Goal: Task Accomplishment & Management: Manage account settings

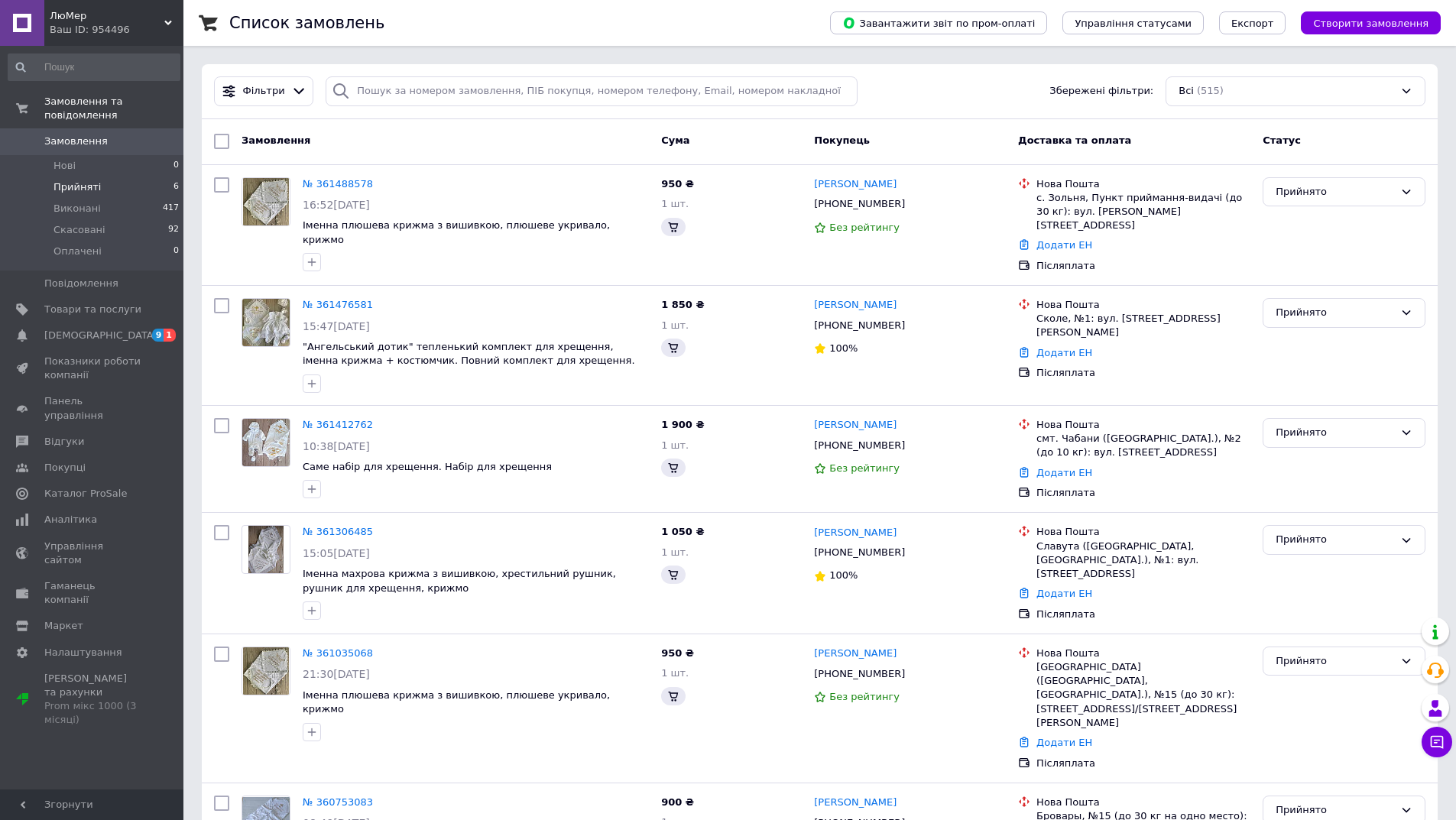
click at [87, 180] on span "Прийняті" at bounding box center [77, 187] width 47 height 14
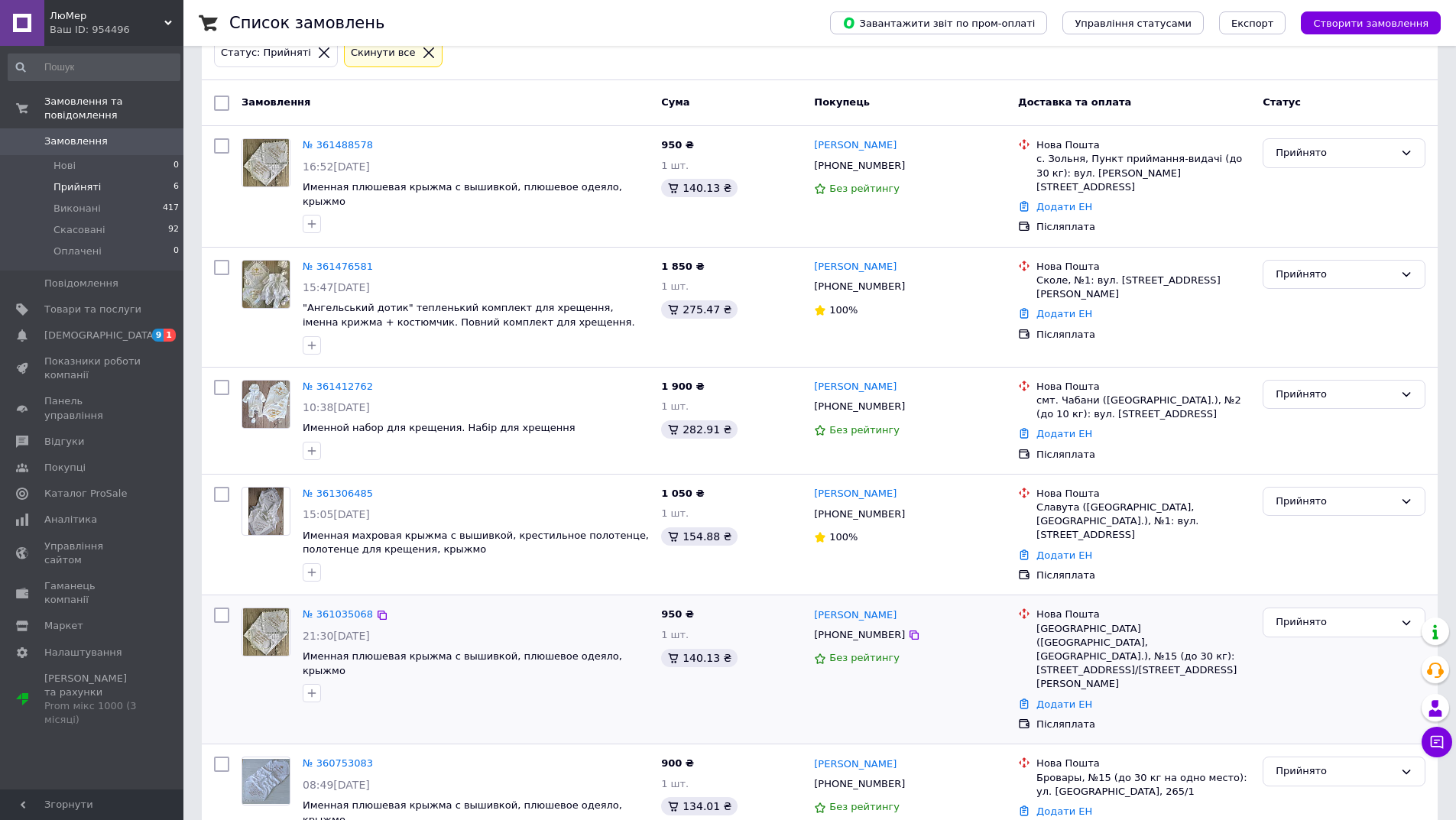
scroll to position [100, 0]
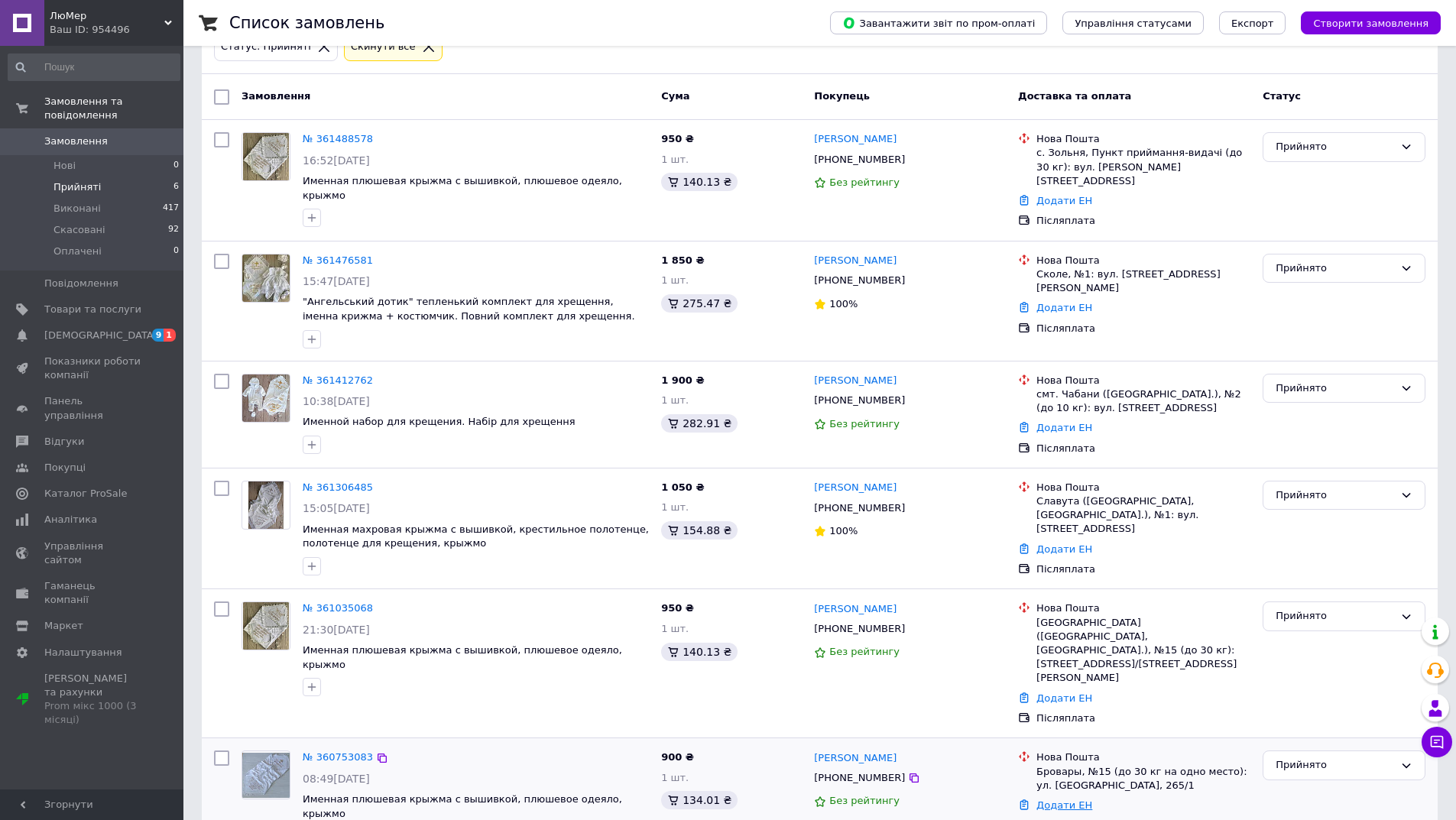
click at [1054, 799] on link "Додати ЕН" at bounding box center [1064, 805] width 56 height 11
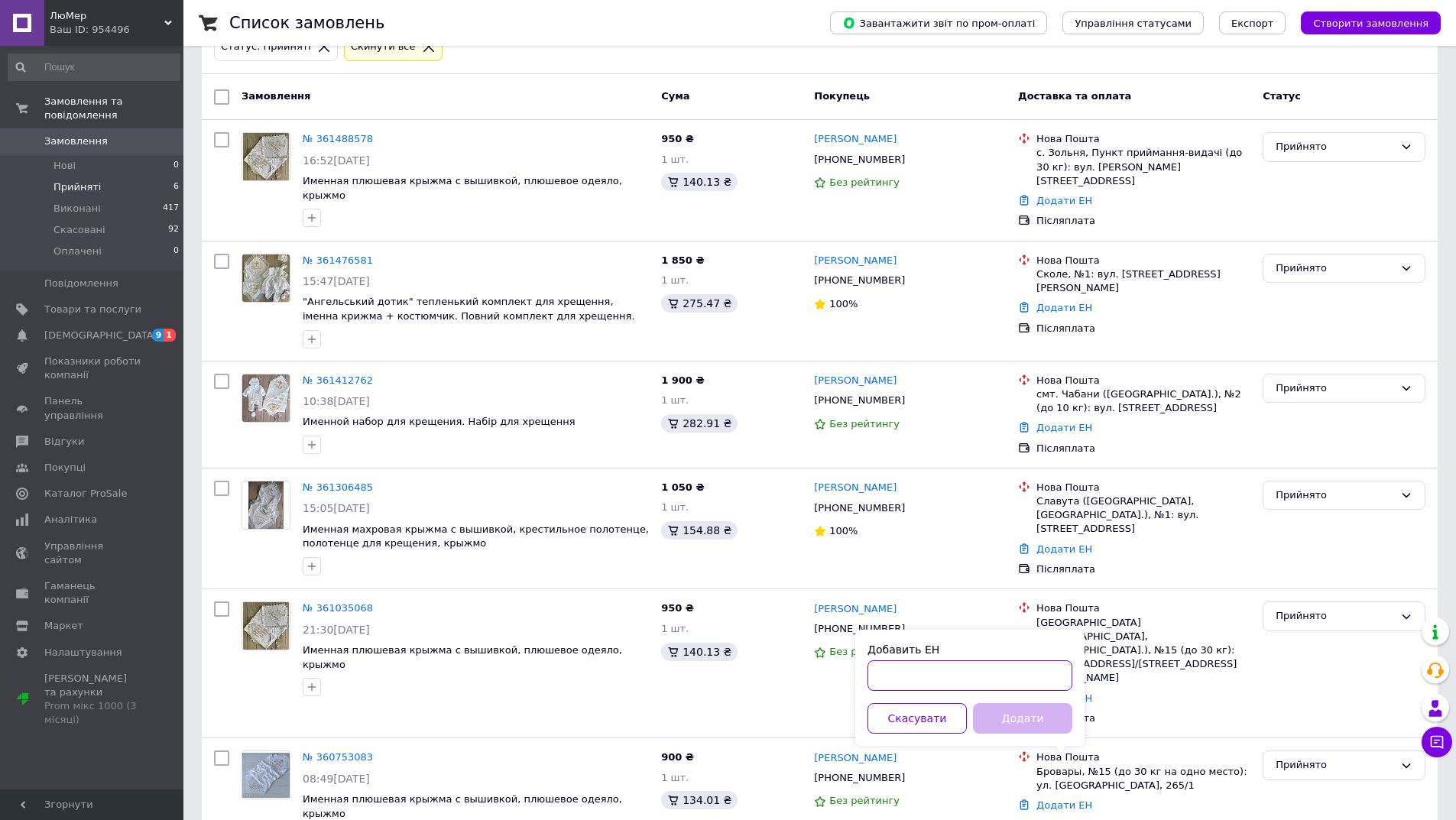
paste input "20451245669661"
type input "20451245669661"
click at [1027, 715] on button "Додати" at bounding box center [1022, 718] width 100 height 31
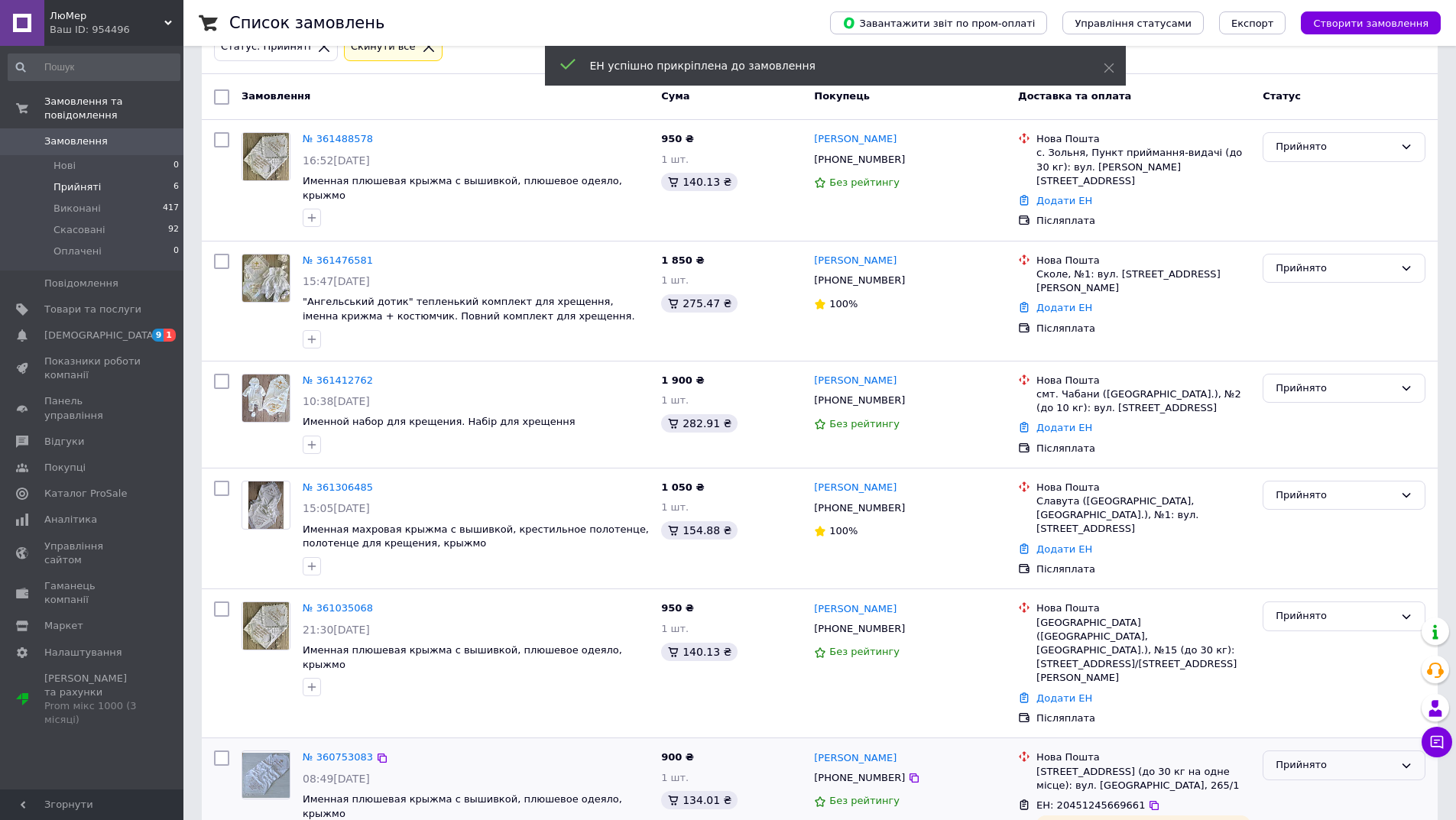
click at [1323, 750] on div "Прийнято" at bounding box center [1343, 765] width 163 height 30
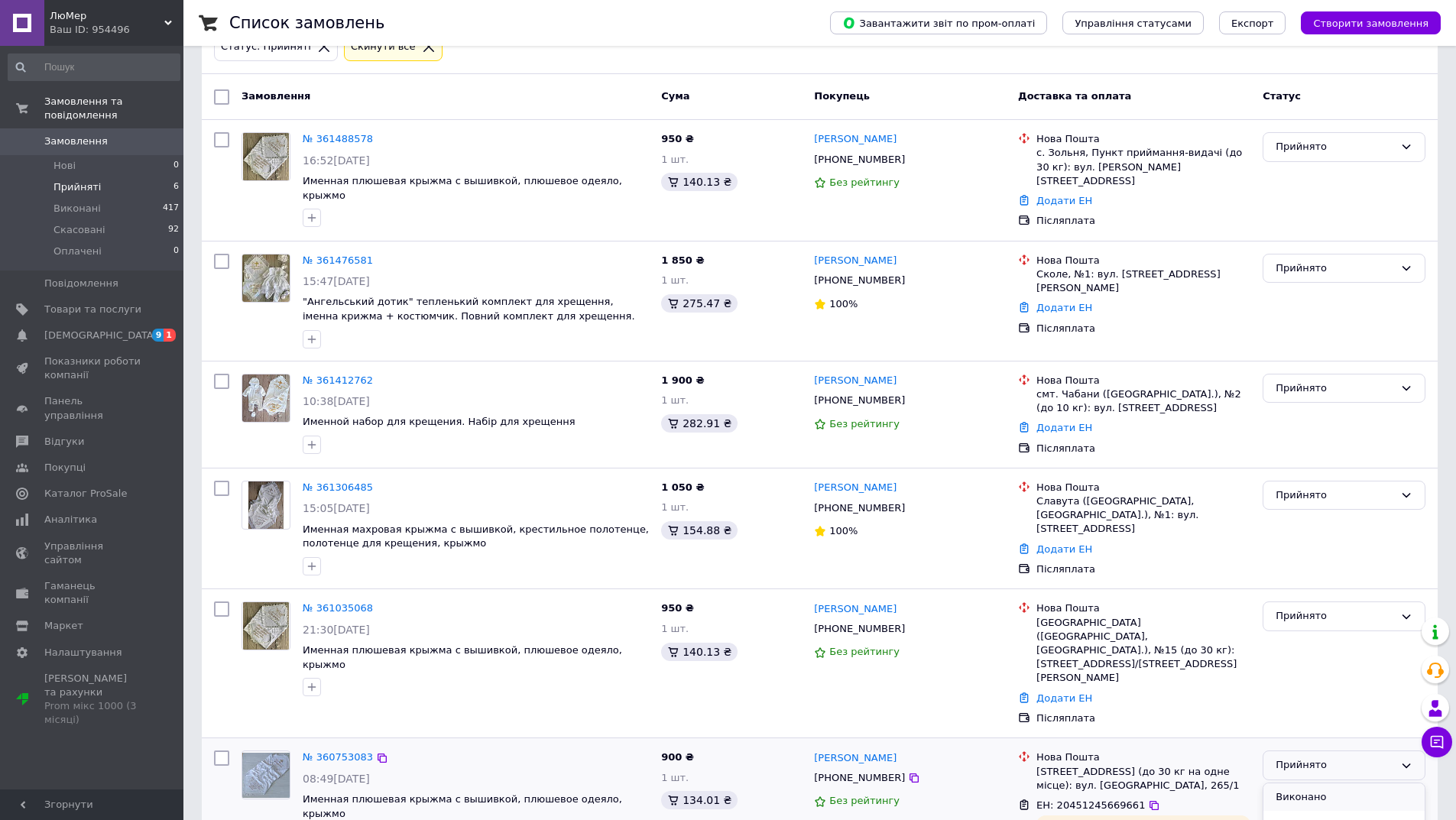
click at [1316, 783] on li "Виконано" at bounding box center [1343, 797] width 162 height 28
click at [1320, 608] on div "Прийнято" at bounding box center [1334, 616] width 119 height 16
click at [1056, 692] on link "Додати ЕН" at bounding box center [1064, 697] width 56 height 11
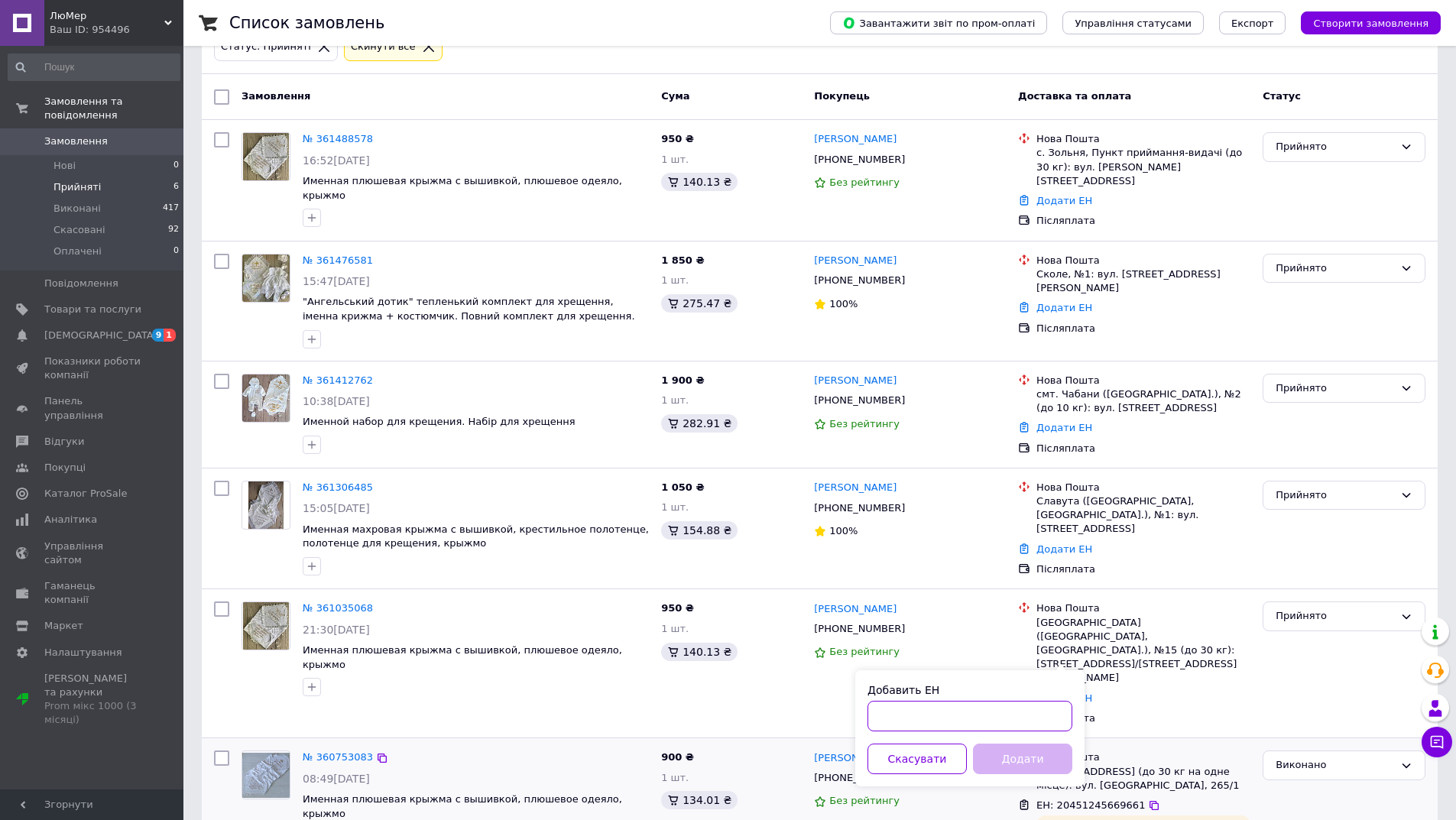
paste input "20451245672411"
type input "20451245672411"
click at [1032, 756] on button "Додати" at bounding box center [1022, 759] width 100 height 31
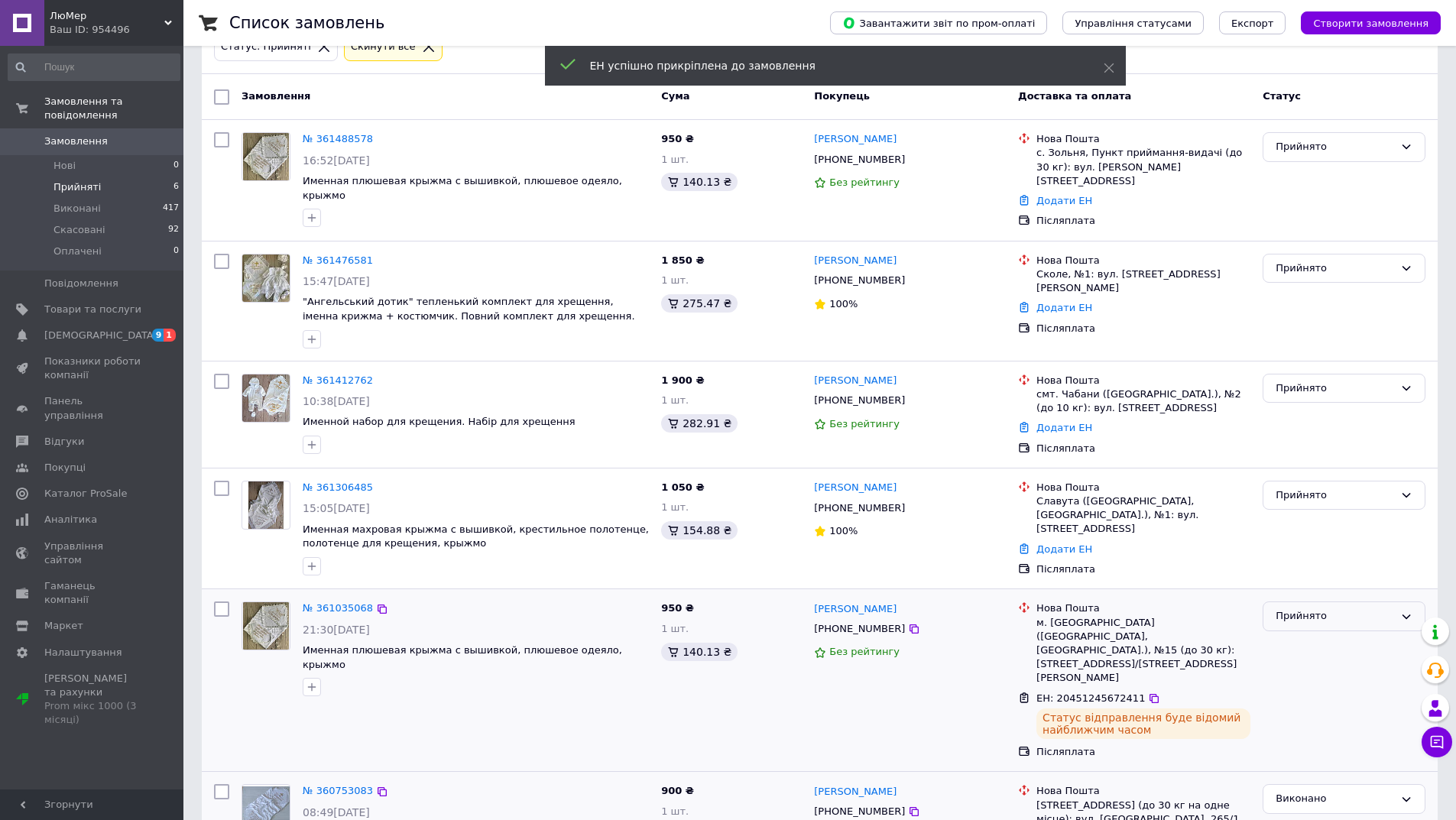
click at [1303, 608] on div "Прийнято" at bounding box center [1334, 616] width 119 height 16
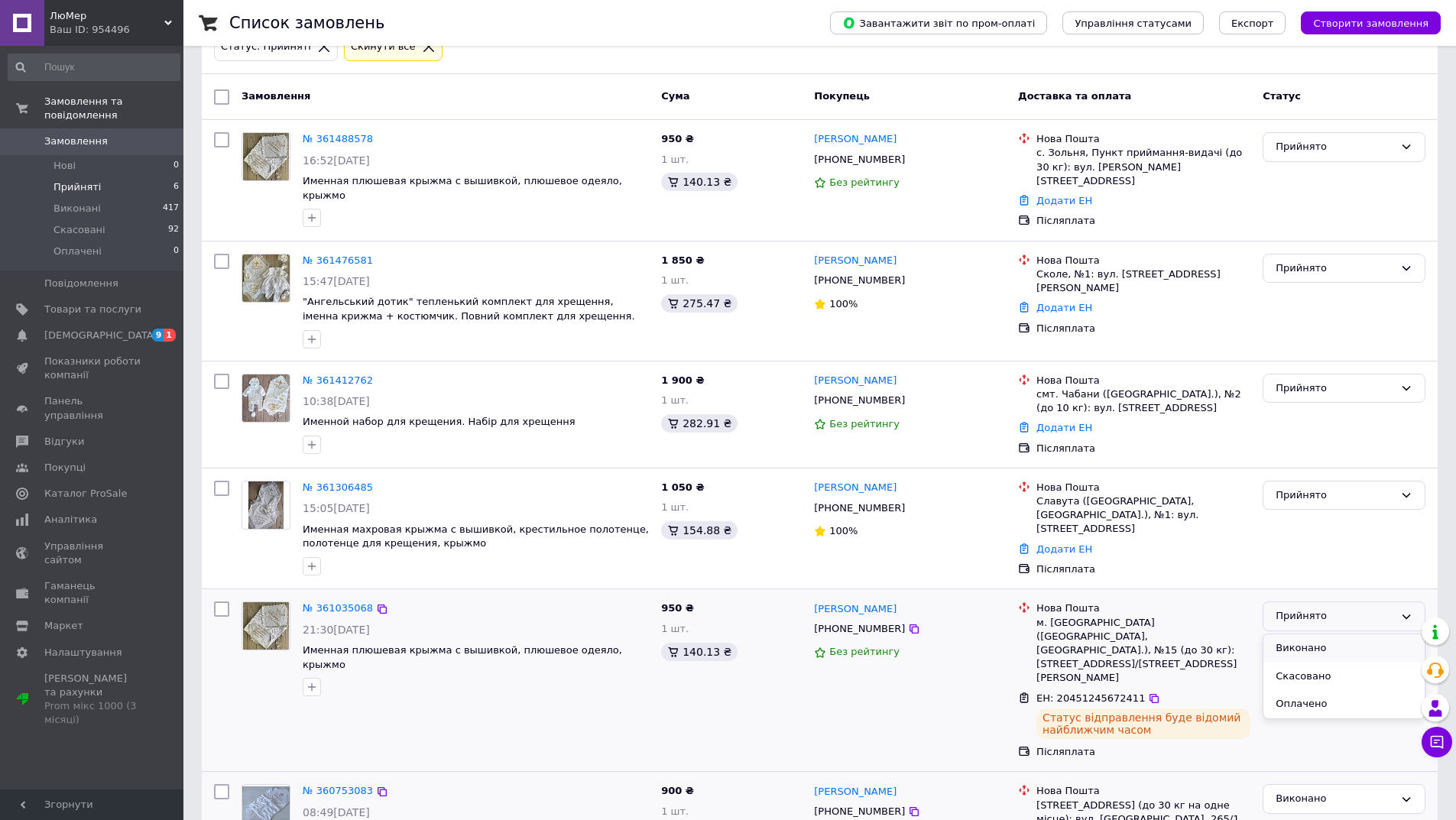
click at [1302, 636] on li "Виконано" at bounding box center [1343, 648] width 162 height 28
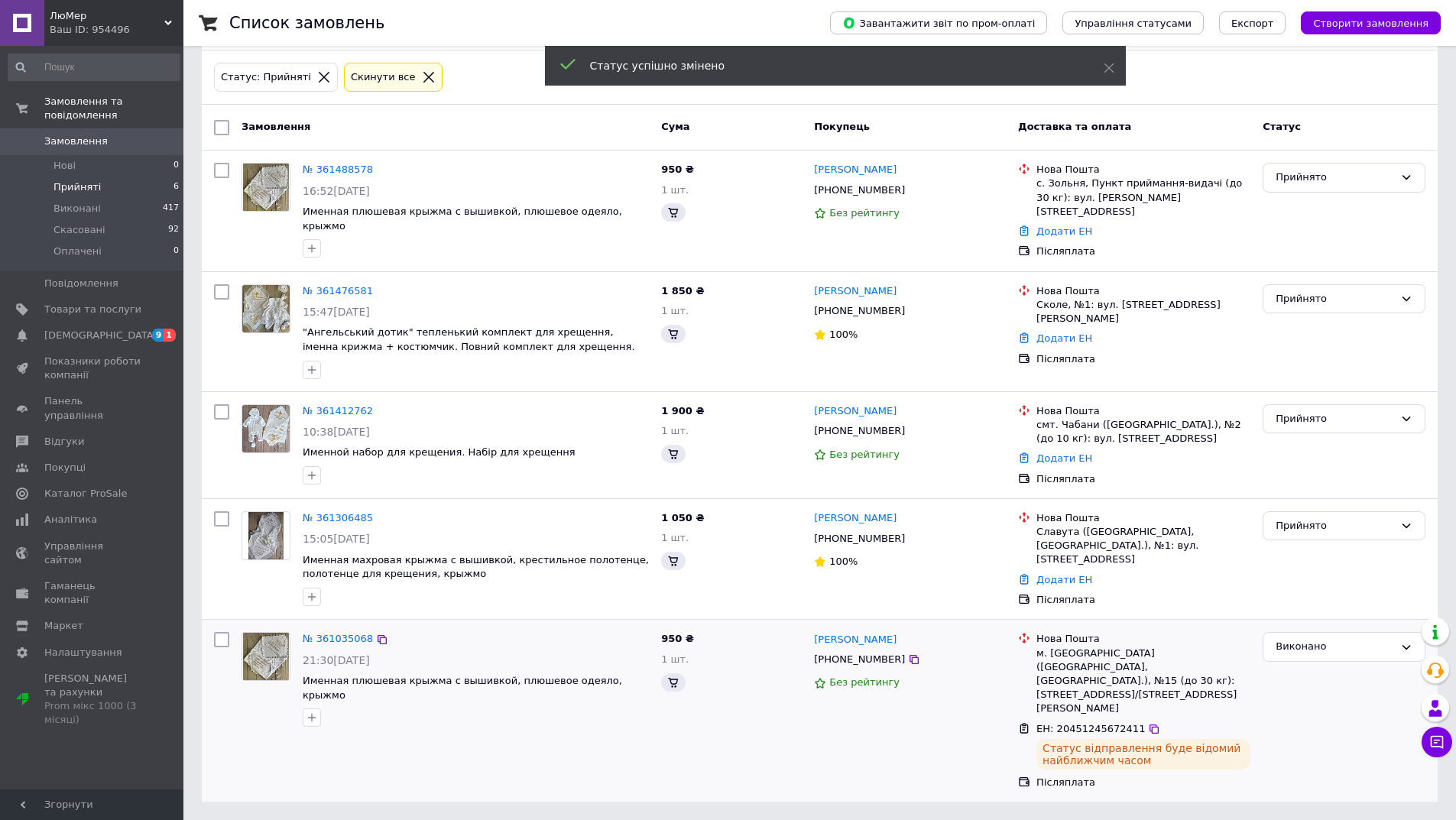
scroll to position [26, 0]
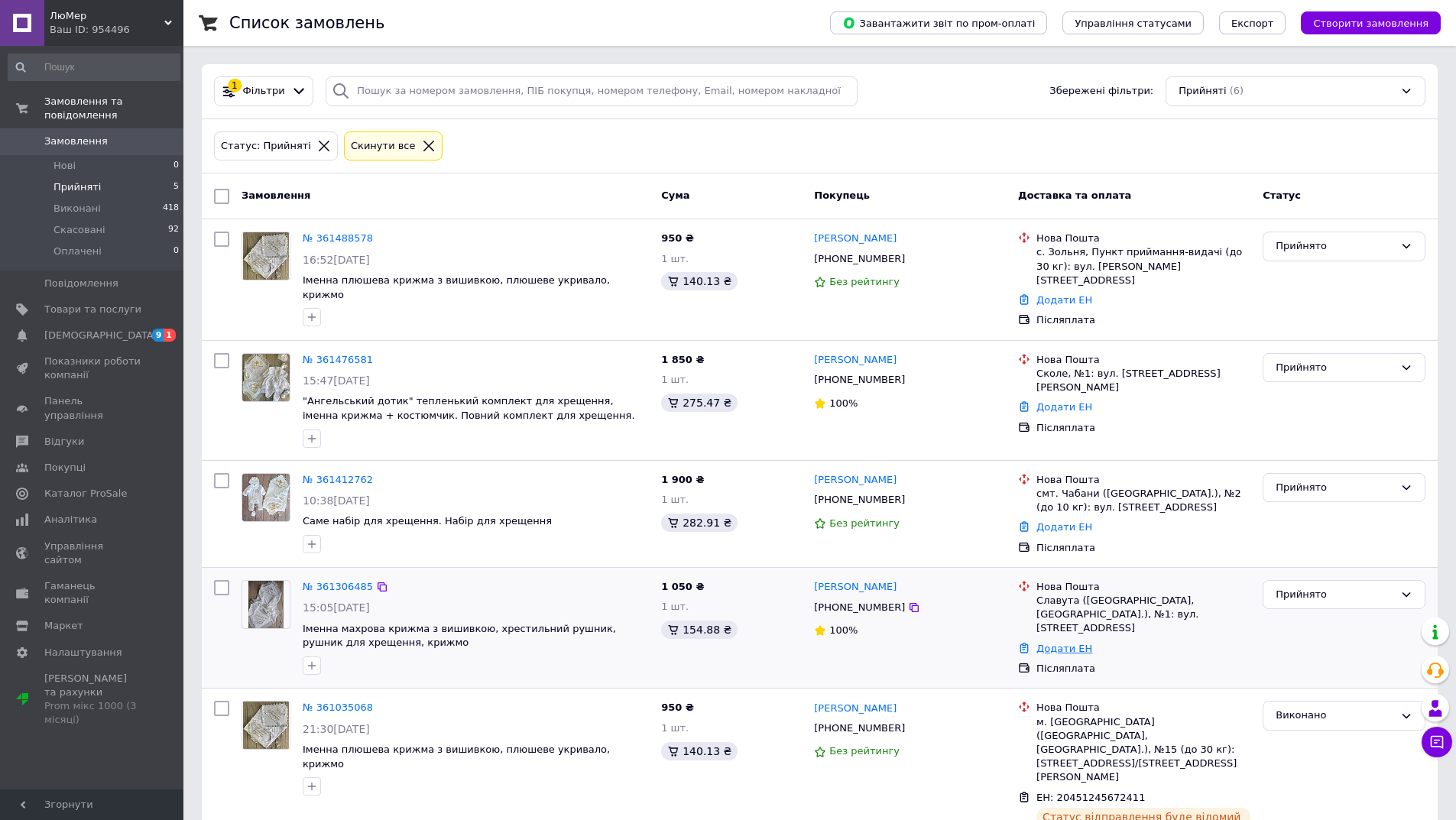
click at [1062, 642] on link "Додати ЕН" at bounding box center [1064, 648] width 56 height 11
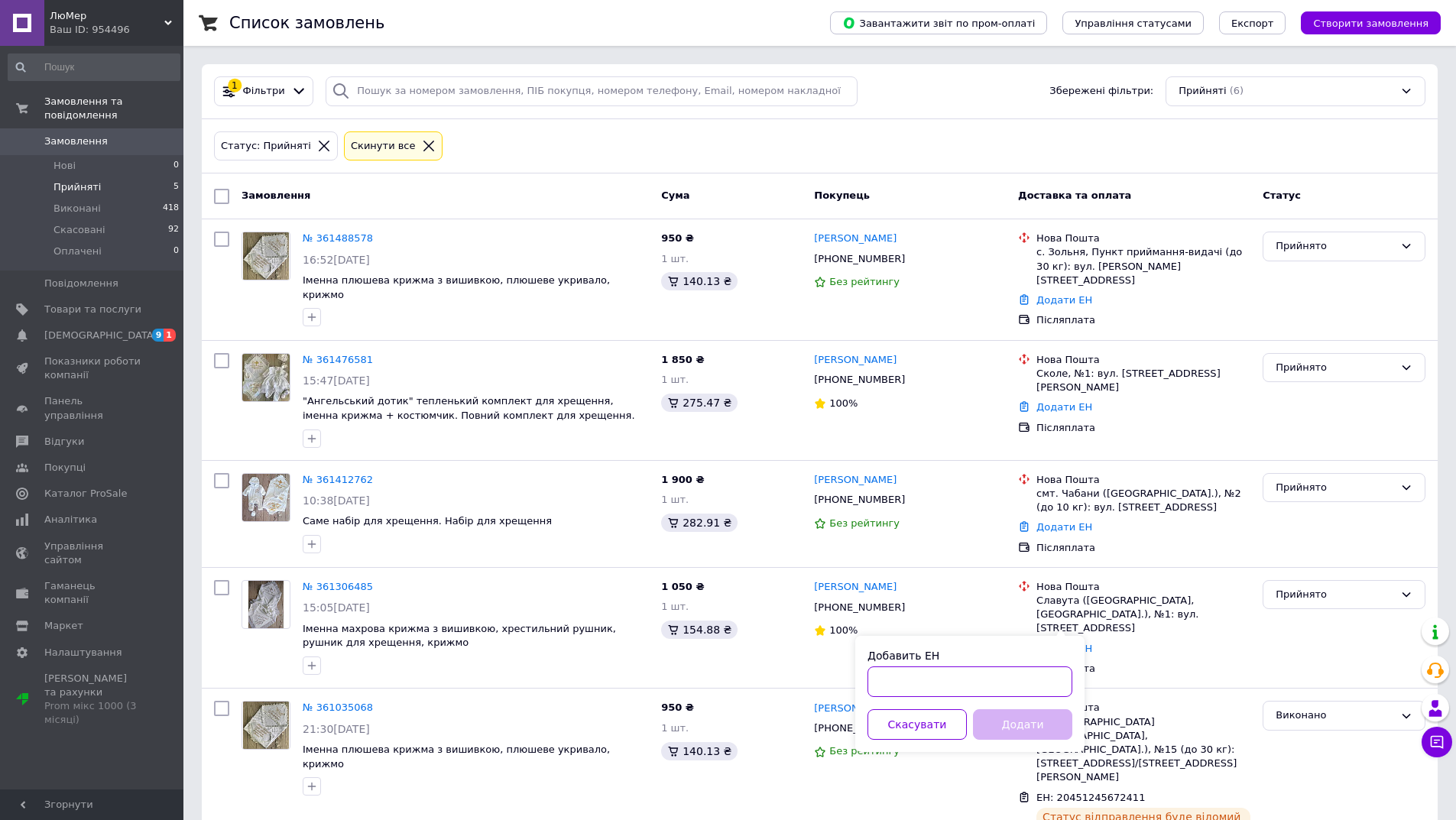
paste input "59001453648981"
type input "59001453648981"
click at [1039, 721] on button "Додати" at bounding box center [1022, 724] width 100 height 31
click at [1340, 586] on div "Прийнято" at bounding box center [1334, 594] width 119 height 16
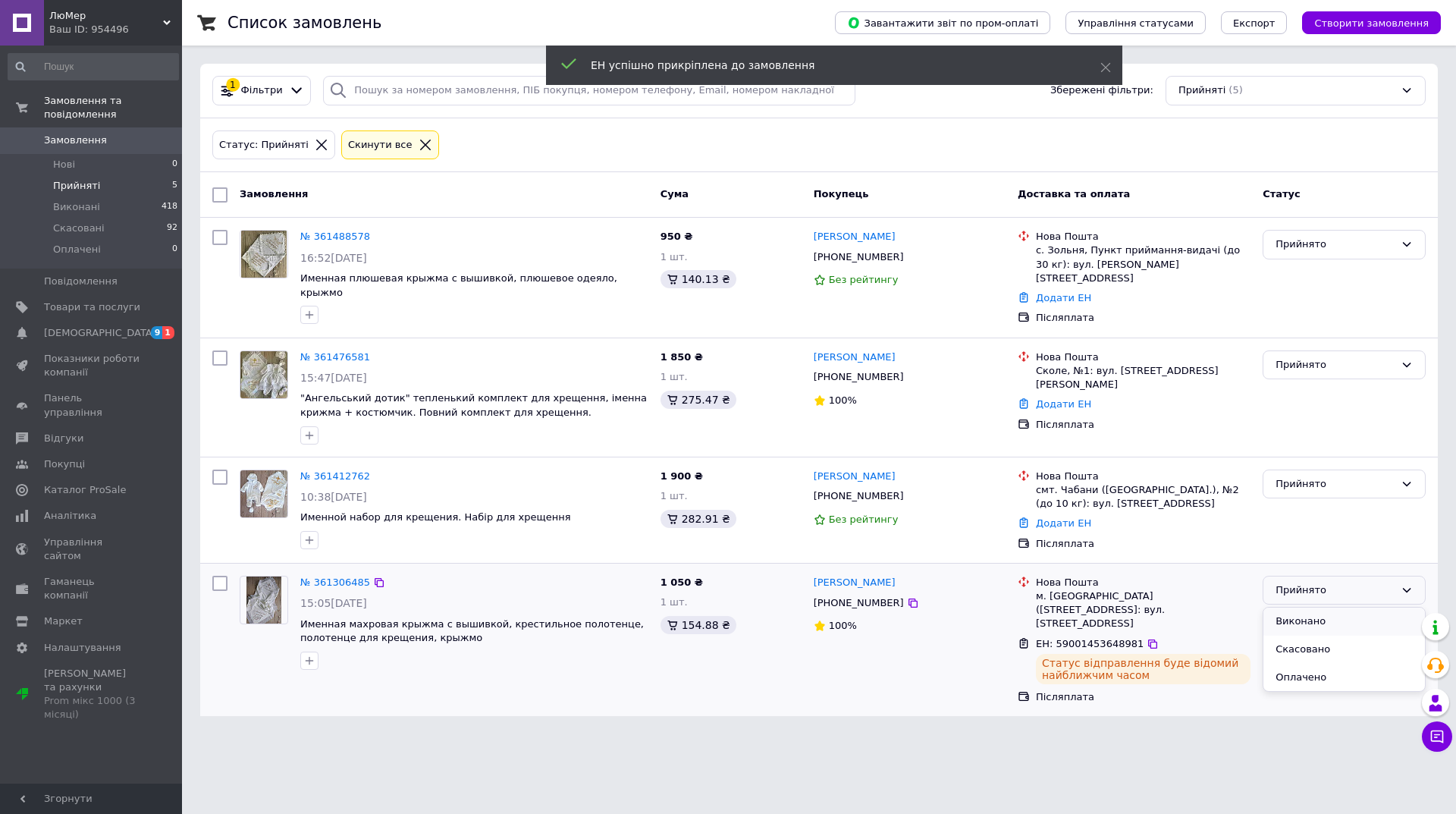
click at [1298, 610] on li "Виконано" at bounding box center [1344, 621] width 162 height 28
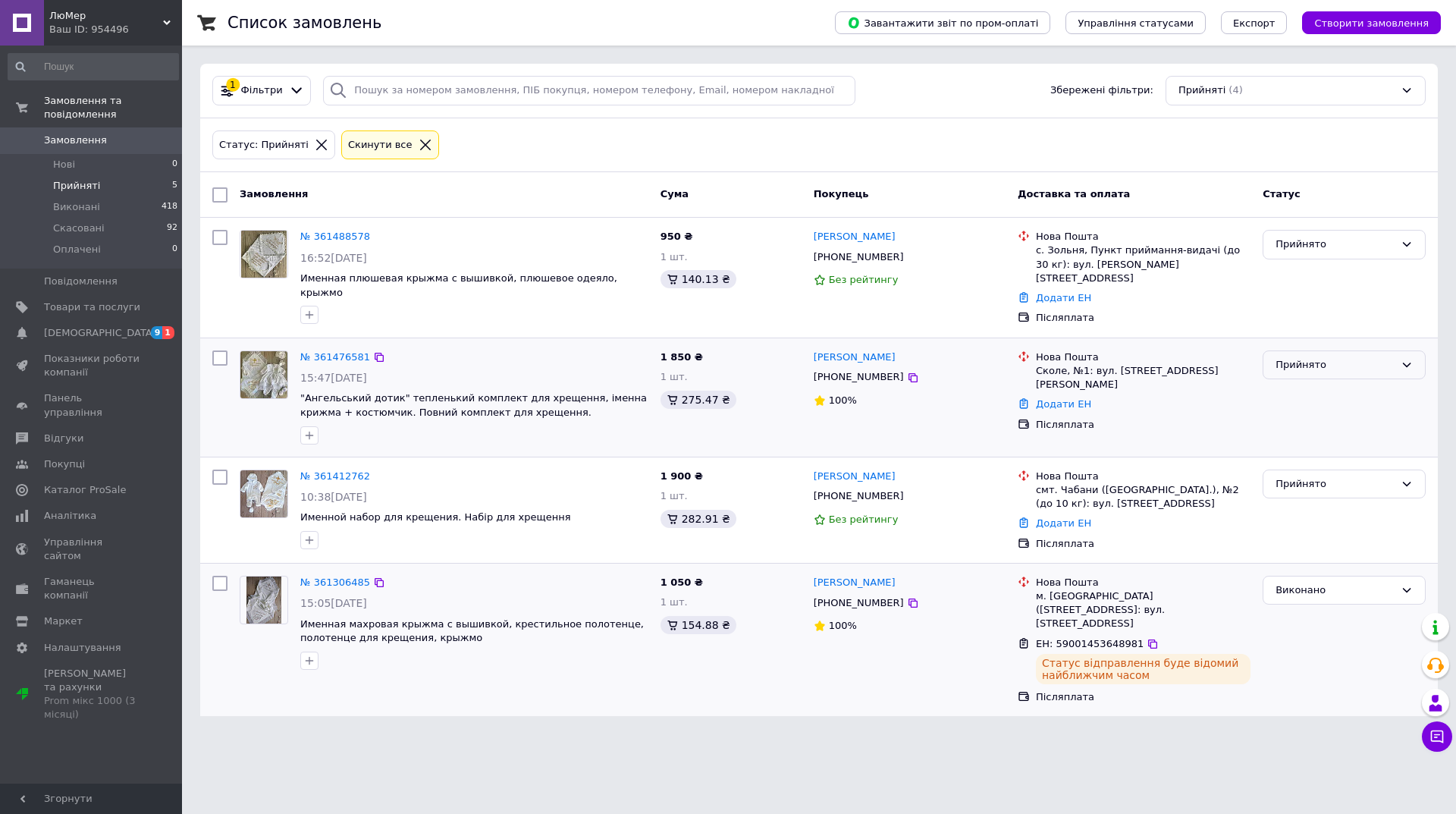
click at [1333, 362] on div "Прийнято" at bounding box center [1344, 365] width 163 height 30
click at [1040, 364] on div "Сколе, №1: вул. [STREET_ADDRESS][PERSON_NAME]" at bounding box center [1143, 378] width 214 height 27
click at [1056, 398] on link "Додати ЕН" at bounding box center [1063, 404] width 55 height 11
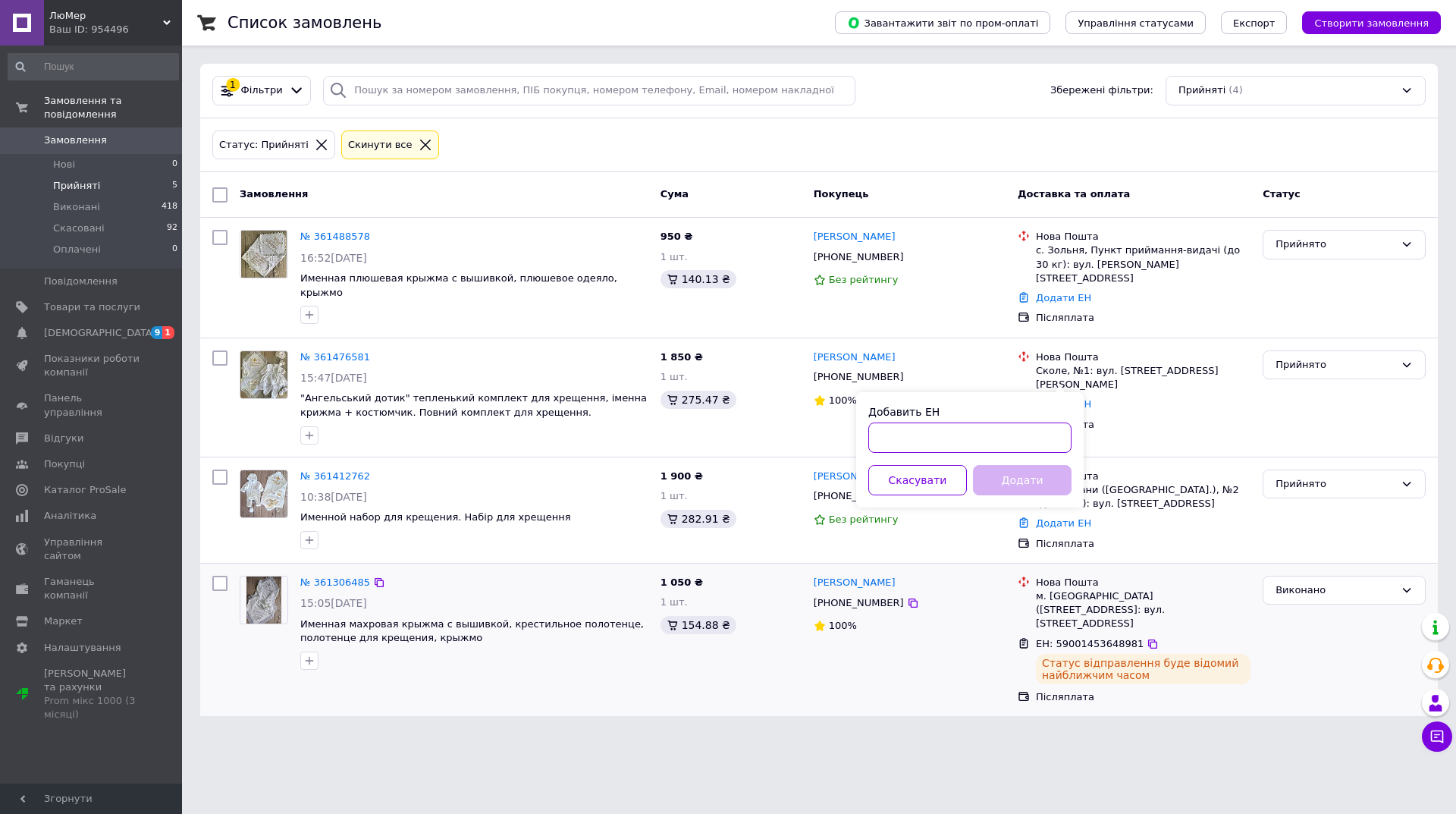
paste input "20451246912201"
type input "20451246912201"
click at [1365, 360] on div "Прийнято" at bounding box center [1344, 365] width 163 height 30
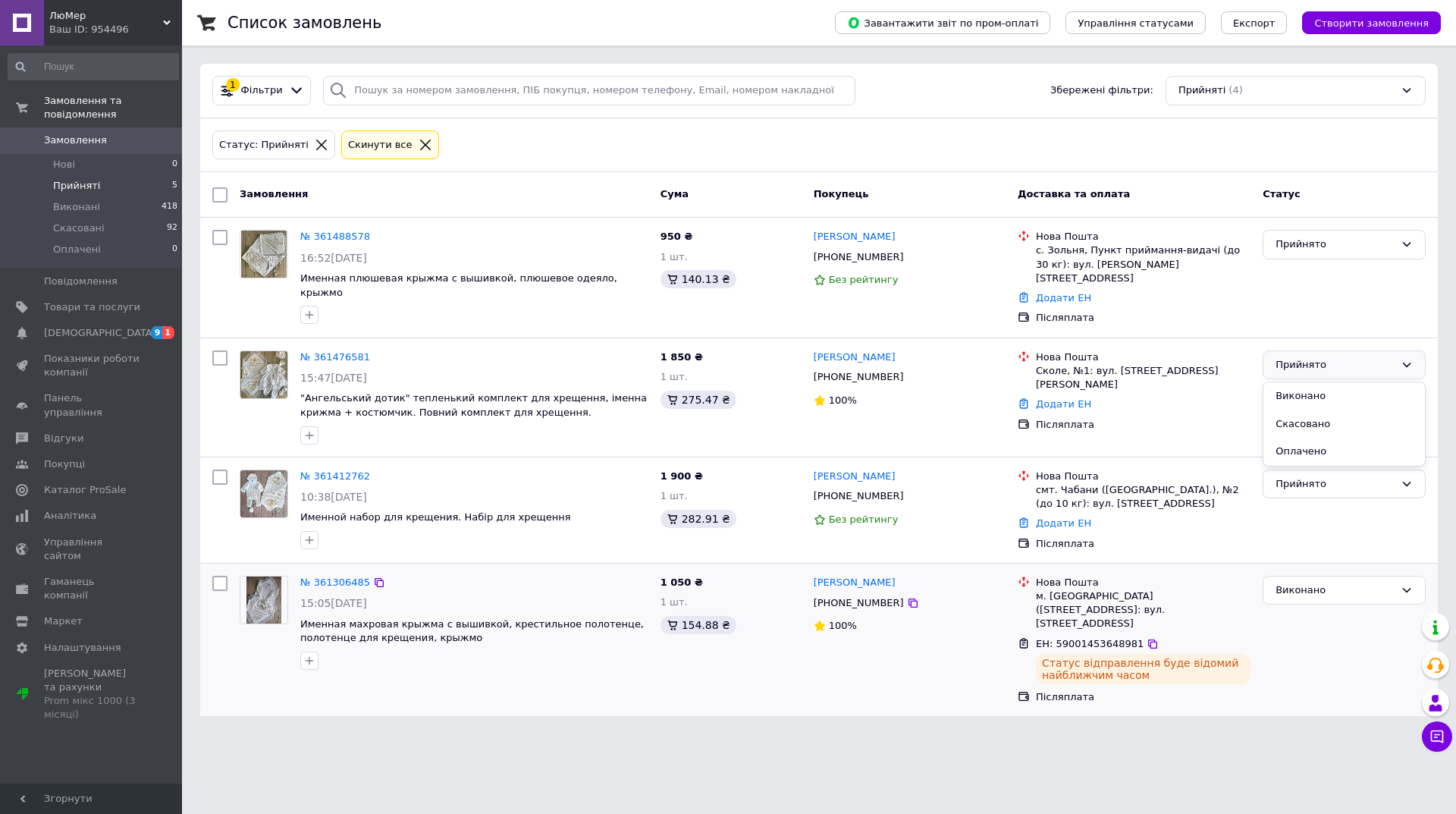
drag, startPoint x: 1303, startPoint y: 384, endPoint x: 1154, endPoint y: 550, distance: 223.1
click at [1159, 550] on div "Замовлення Cума Покупець Доставка та оплата Статус № 361488578 16:52[DATE] Имен…" at bounding box center [818, 443] width 1237 height 543
click at [1049, 398] on link "Додати ЕН" at bounding box center [1063, 404] width 55 height 11
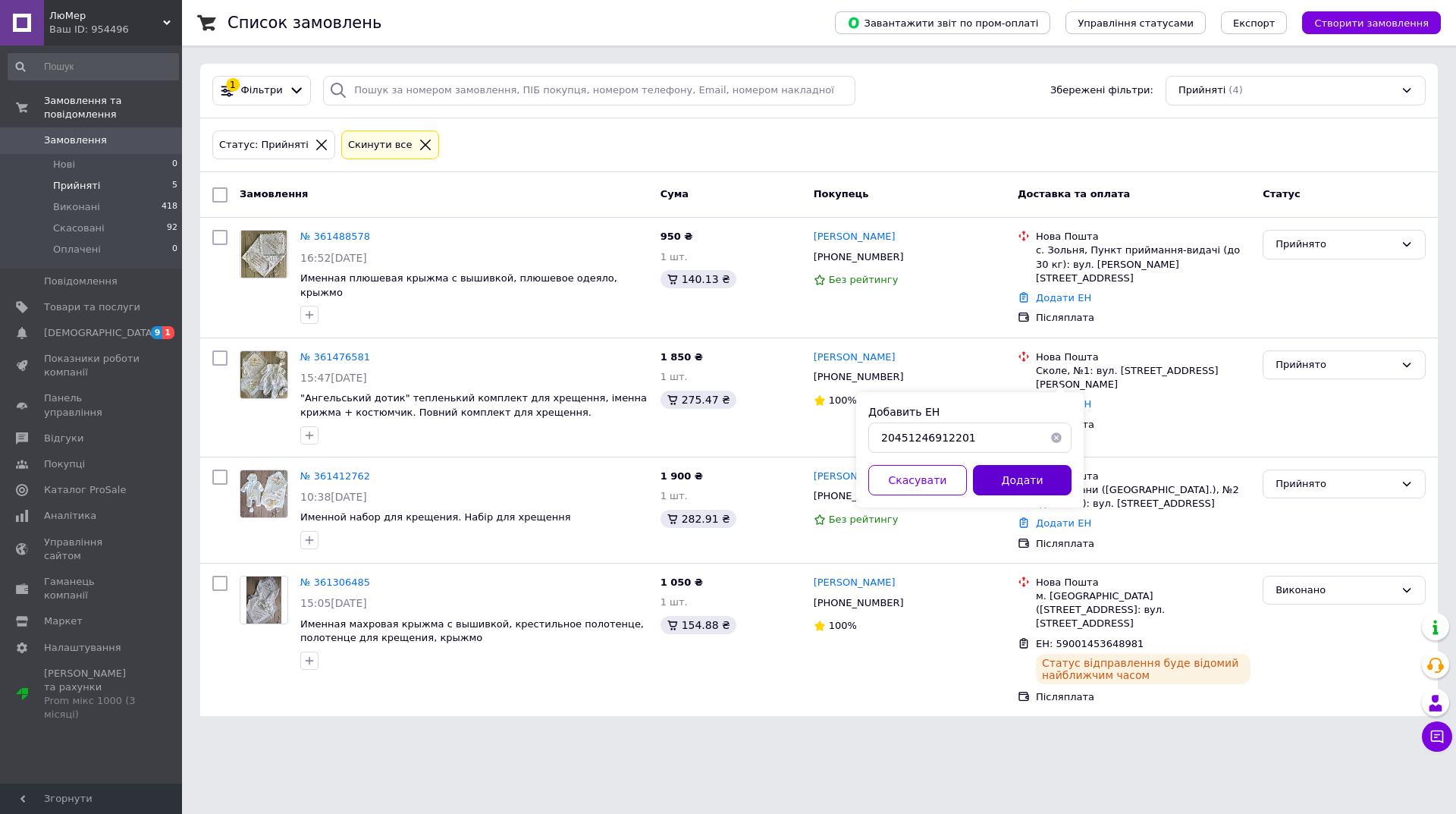
click at [1048, 484] on button "Додати" at bounding box center [1022, 480] width 99 height 30
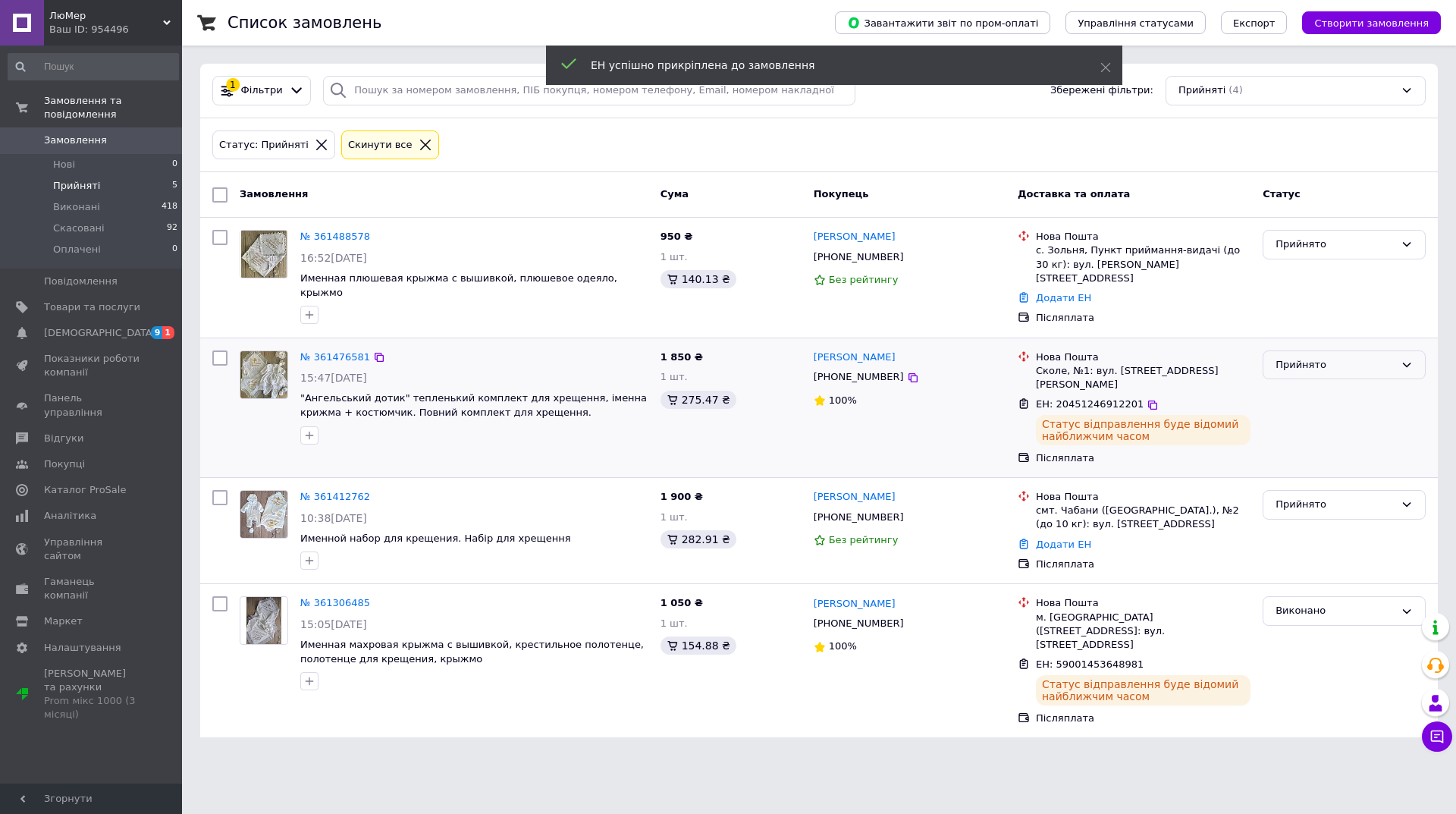
click at [1378, 357] on div "Прийнято" at bounding box center [1334, 365] width 119 height 16
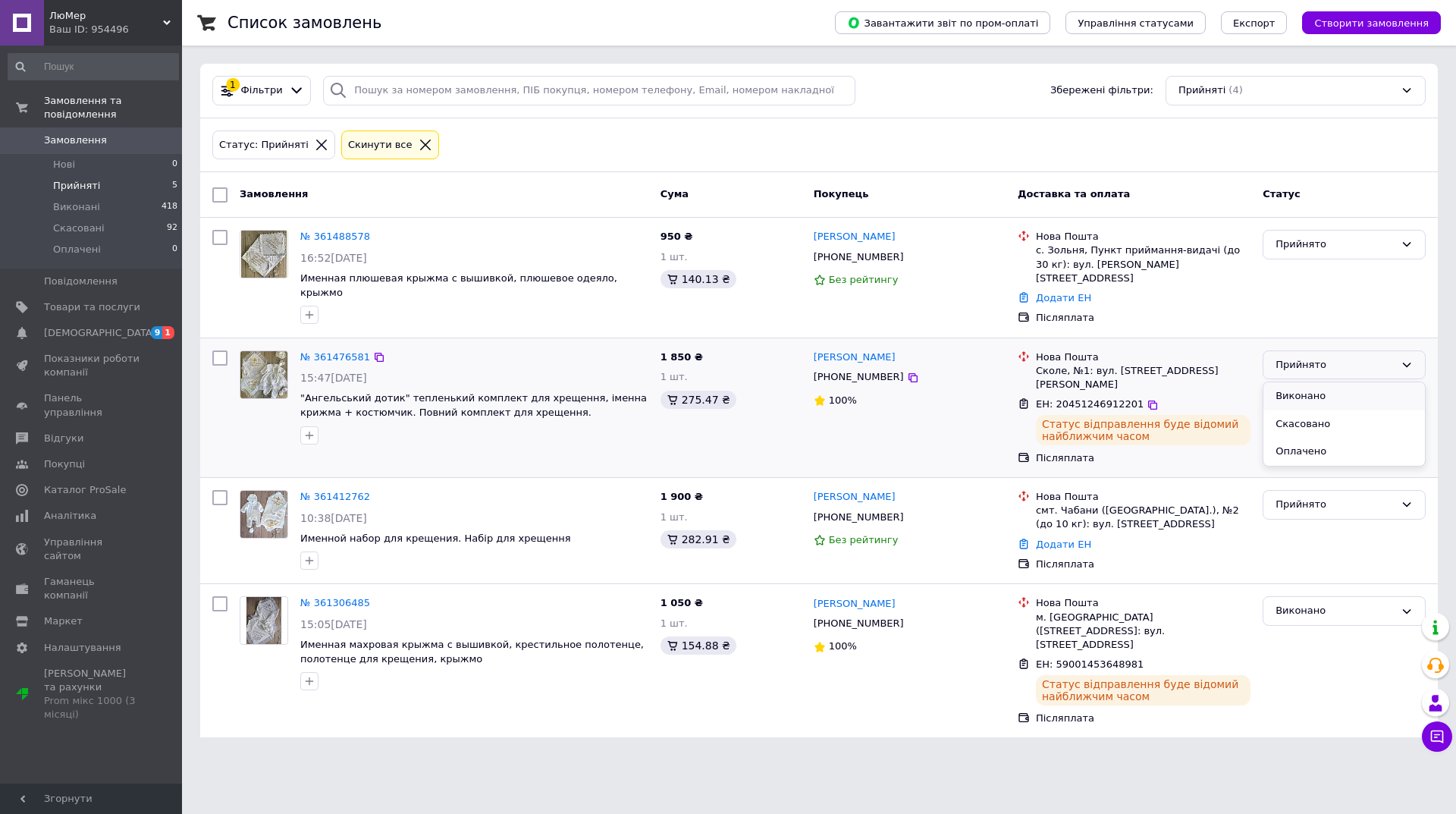
click at [1309, 388] on li "Виконано" at bounding box center [1344, 396] width 162 height 28
